Goal: Book appointment/travel/reservation

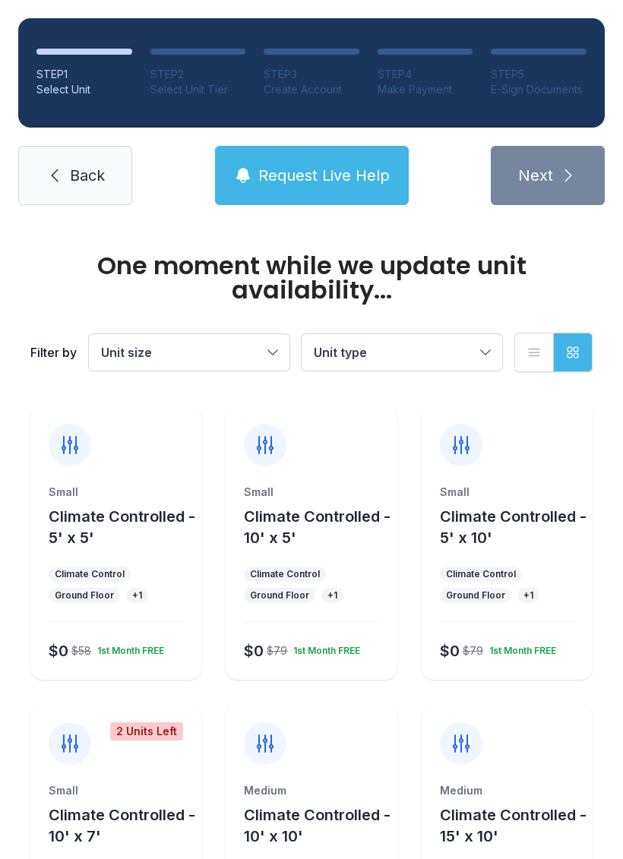
click at [119, 573] on div "Climate Control" at bounding box center [90, 574] width 70 height 12
click at [98, 503] on div "Small Climate Controlled - 5' x 5'" at bounding box center [116, 516] width 134 height 64
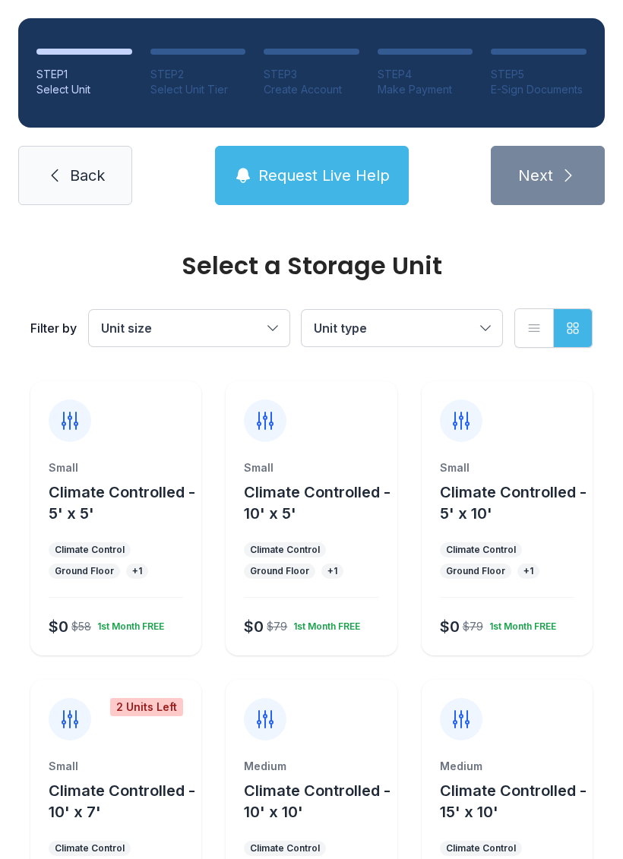
click at [89, 438] on div at bounding box center [115, 411] width 171 height 61
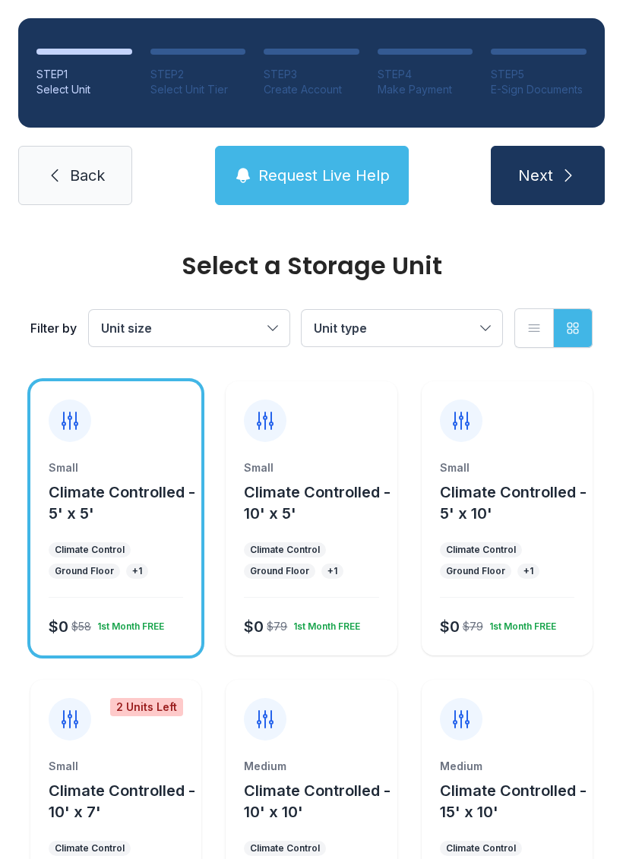
click at [577, 181] on button "Next" at bounding box center [547, 175] width 114 height 59
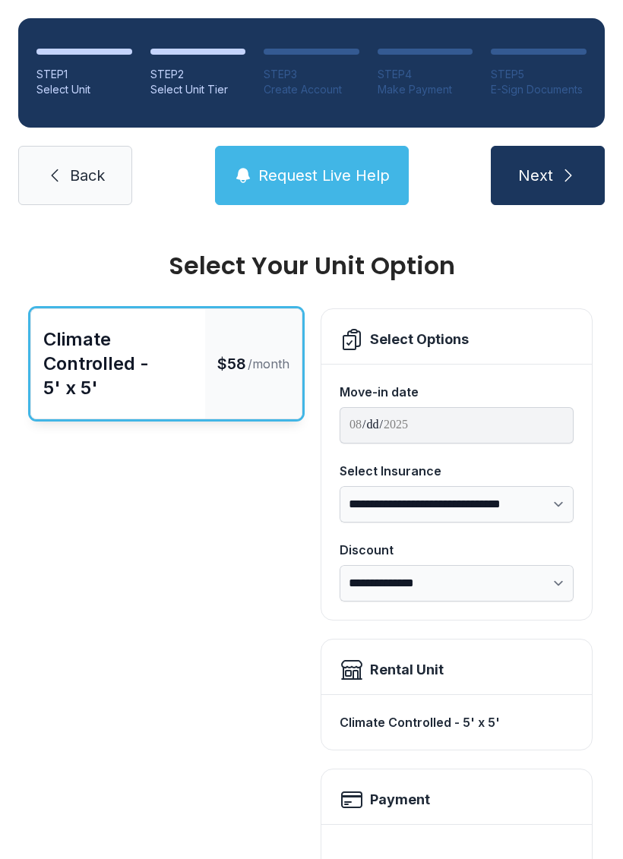
click at [583, 196] on button "Next" at bounding box center [547, 175] width 114 height 59
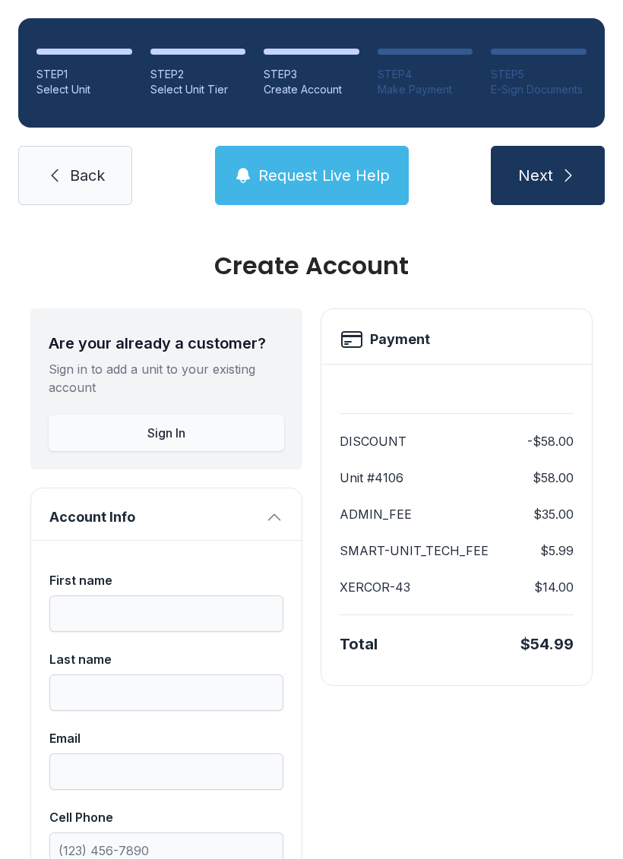
click at [105, 188] on link "Back" at bounding box center [75, 175] width 114 height 59
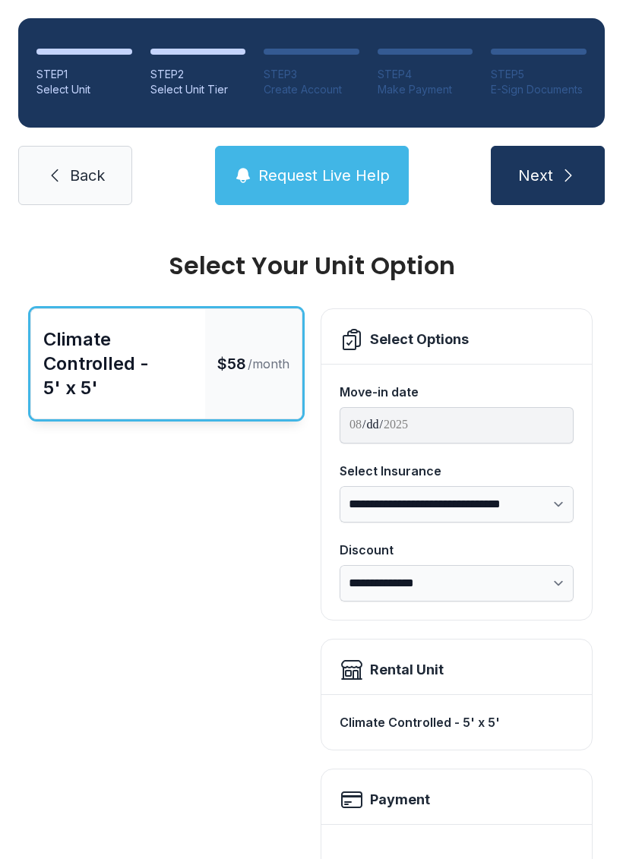
click at [68, 184] on link "Back" at bounding box center [75, 175] width 114 height 59
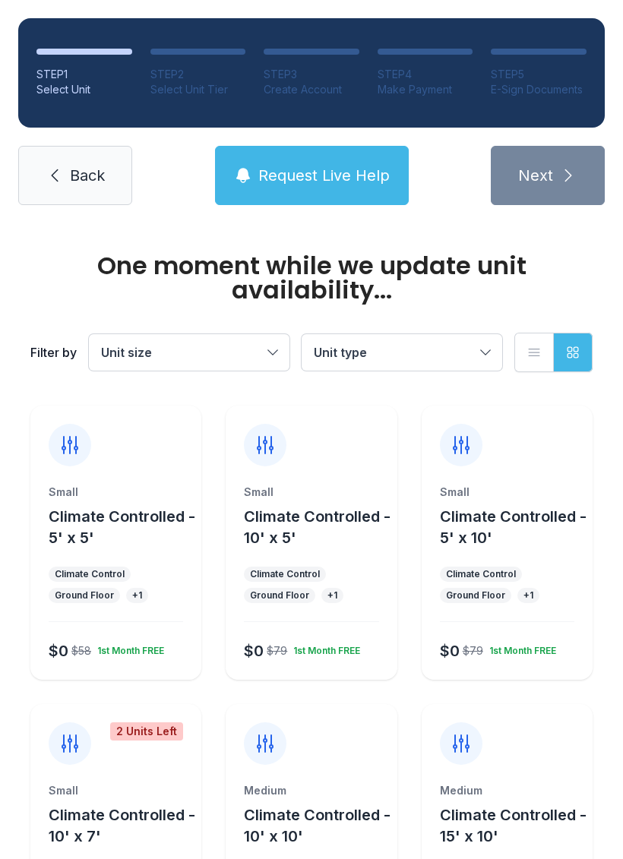
click at [78, 168] on span "Back" at bounding box center [87, 175] width 35 height 21
